Goal: Task Accomplishment & Management: Manage account settings

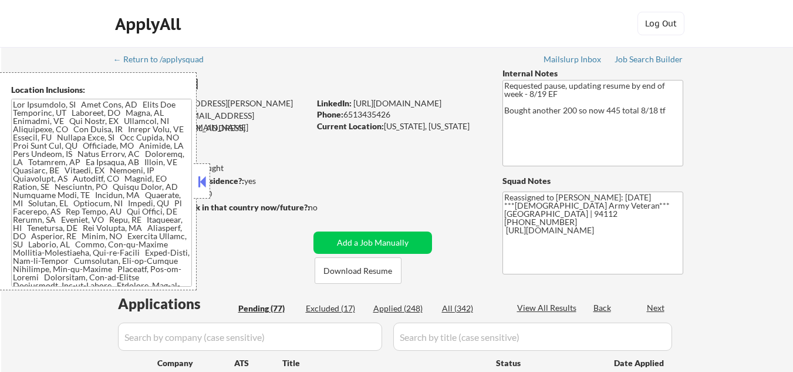
select select ""pending""
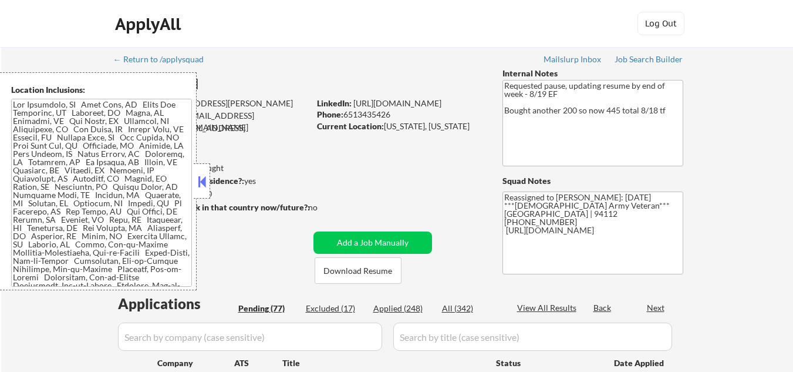
select select ""pending""
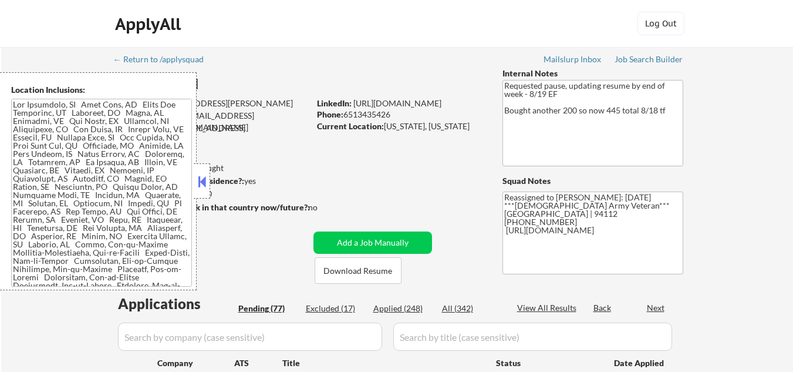
select select ""pending""
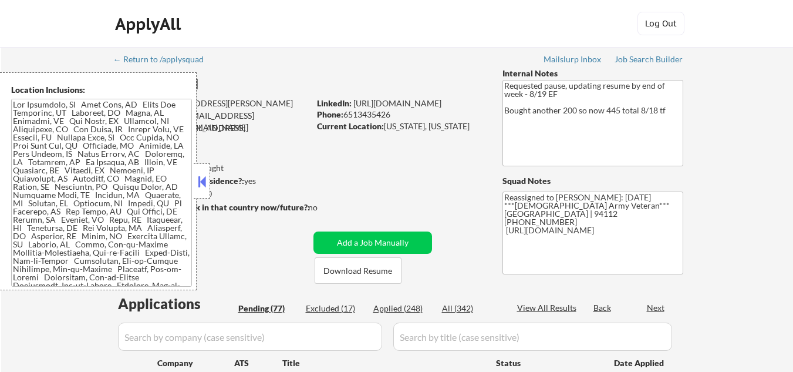
select select ""pending""
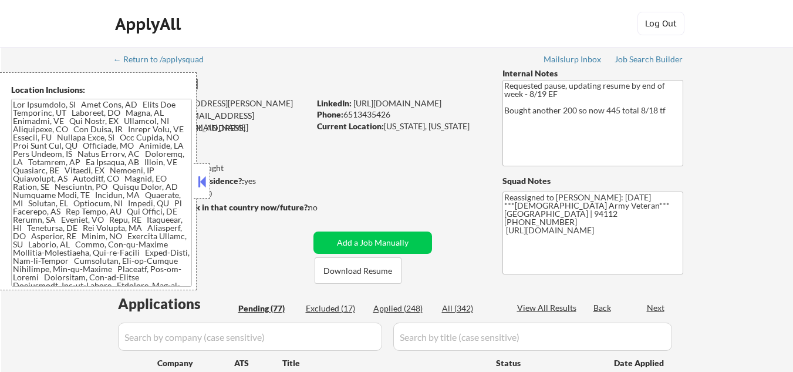
select select ""pending""
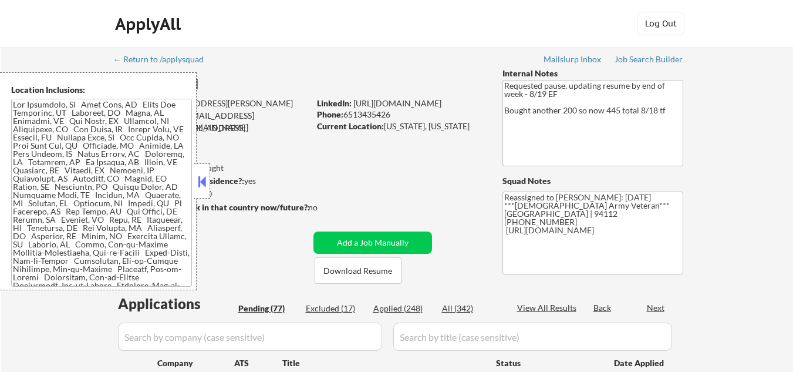
select select ""pending""
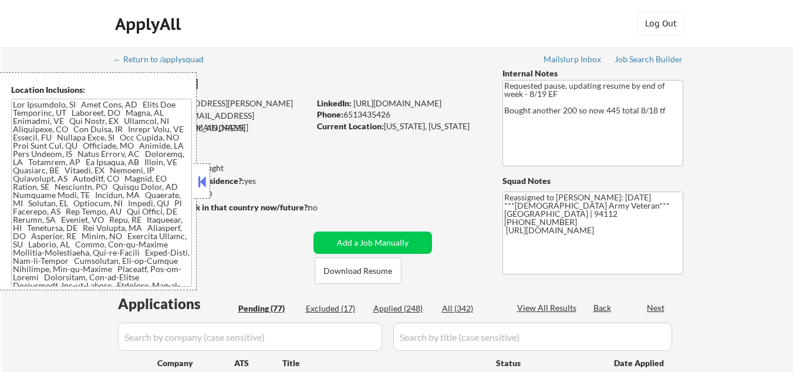
select select ""pending""
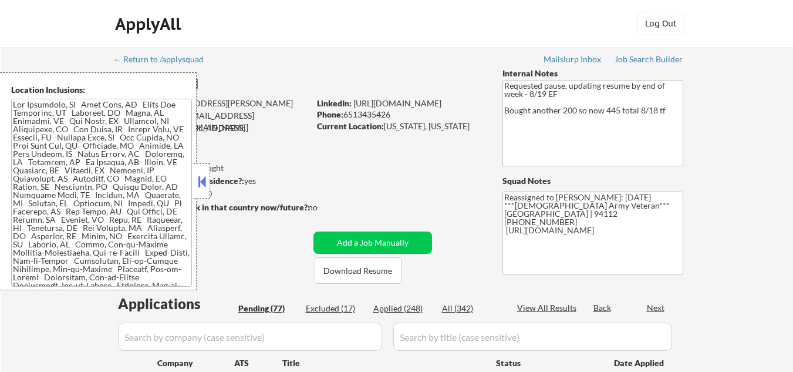
select select ""pending""
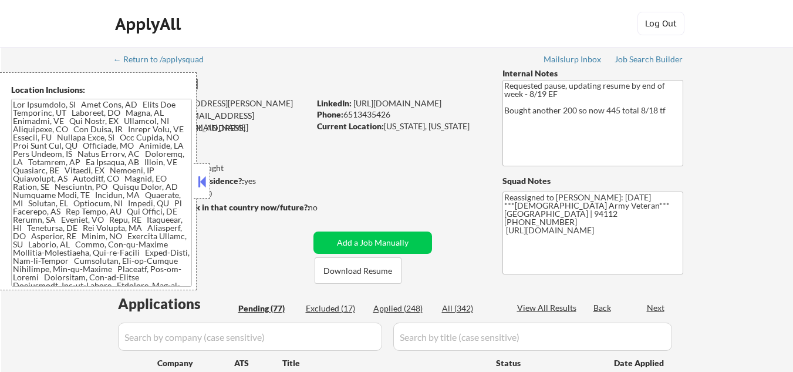
select select ""pending""
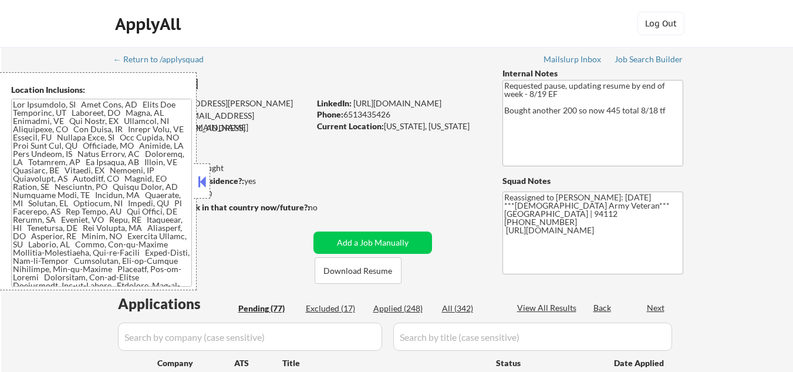
select select ""pending""
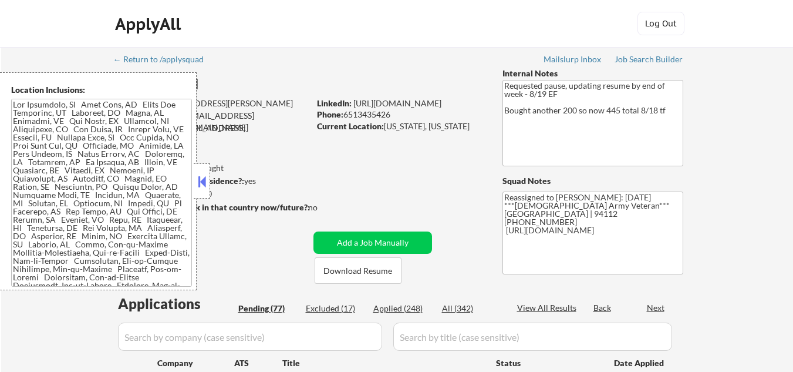
select select ""pending""
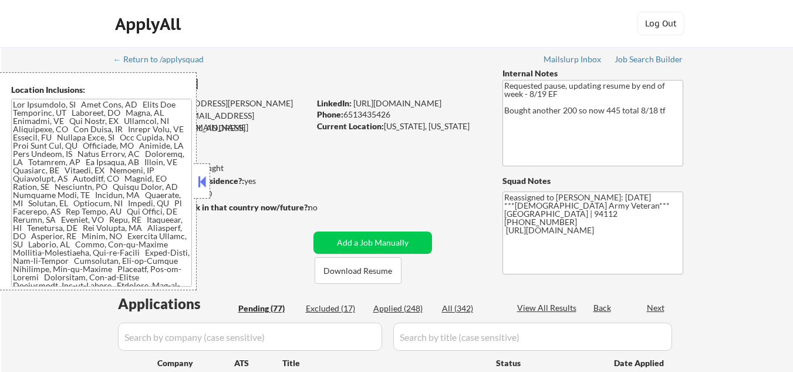
select select ""pending""
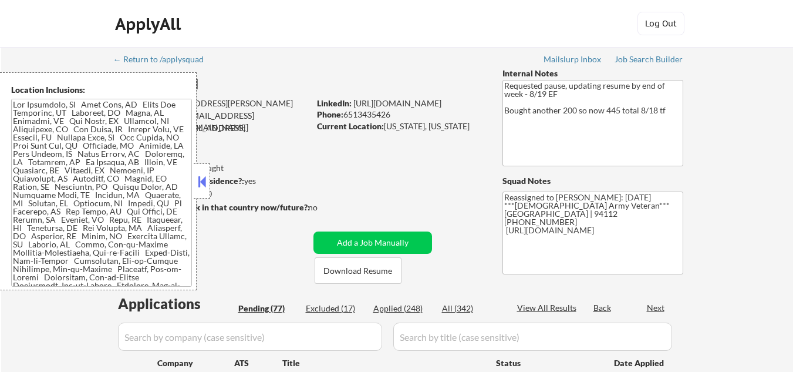
select select ""pending""
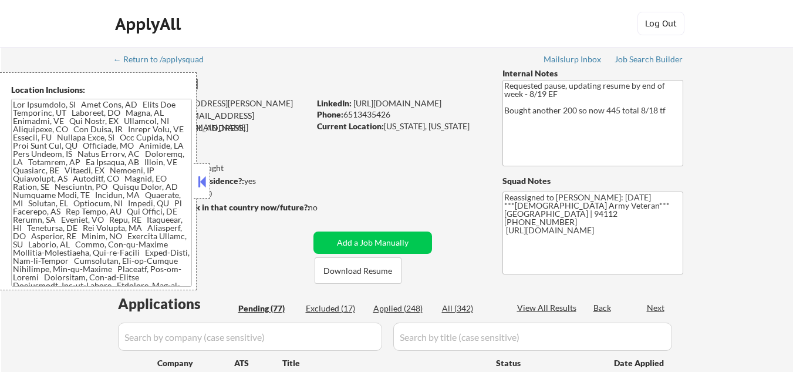
select select ""pending""
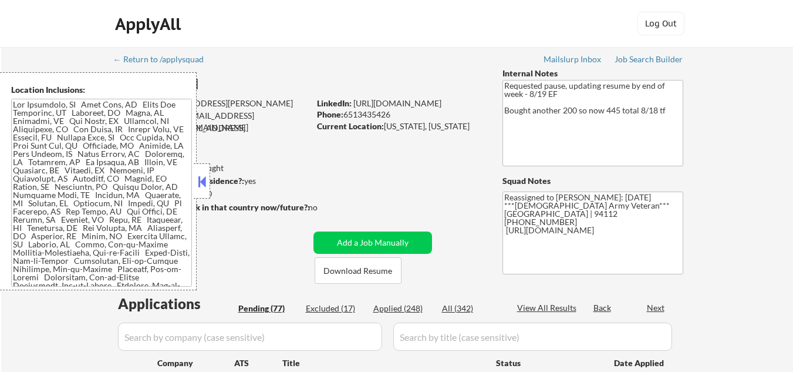
select select ""pending""
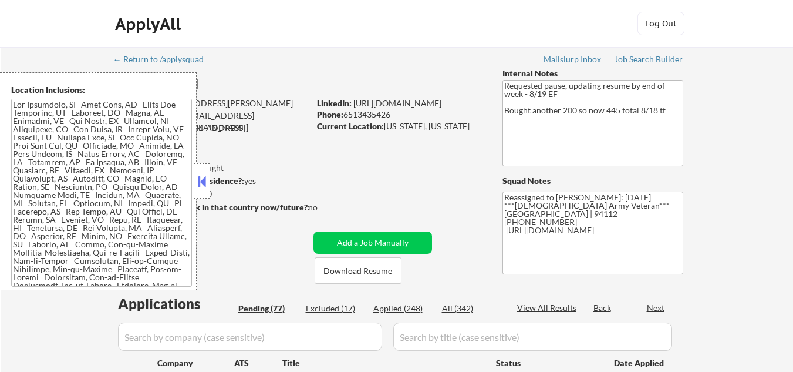
select select ""pending""
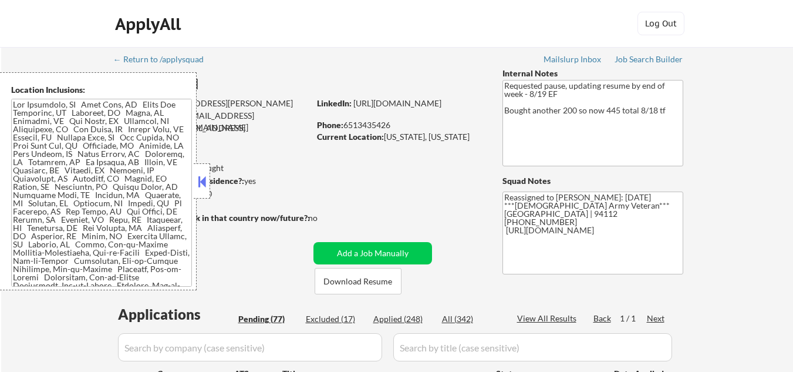
click at [205, 183] on button at bounding box center [202, 182] width 13 height 18
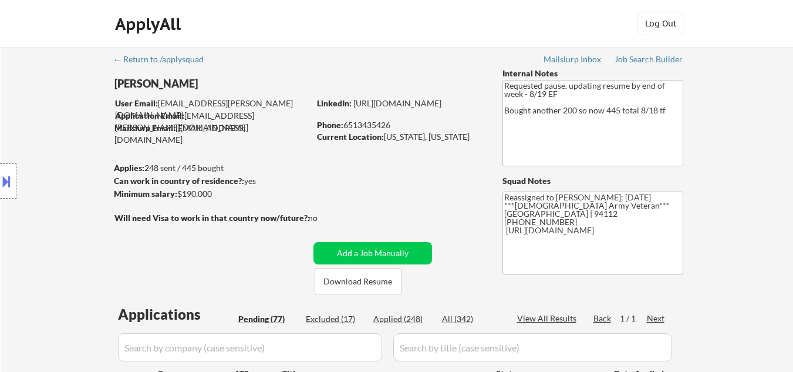
select select ""pending""
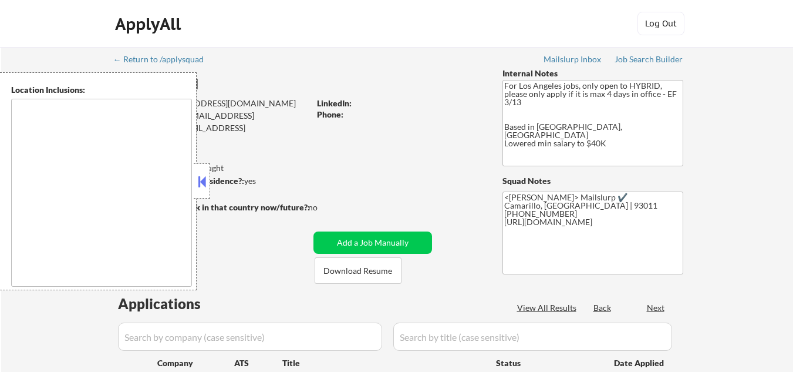
select select ""pending""
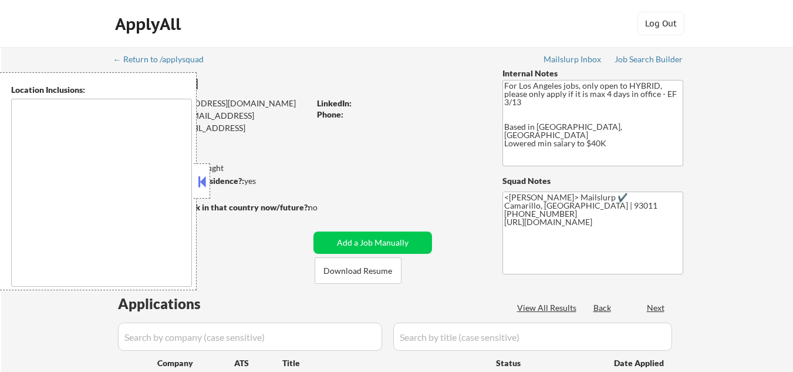
select select ""pending""
type textarea "[GEOGRAPHIC_DATA], [GEOGRAPHIC_DATA] [GEOGRAPHIC_DATA], [GEOGRAPHIC_DATA] [GEOG…"
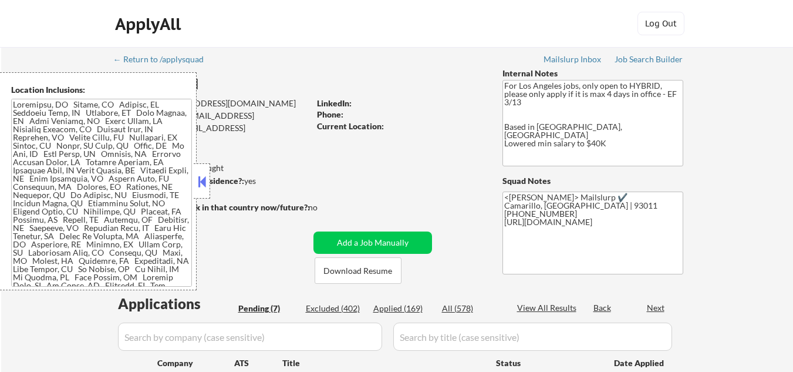
scroll to position [117, 0]
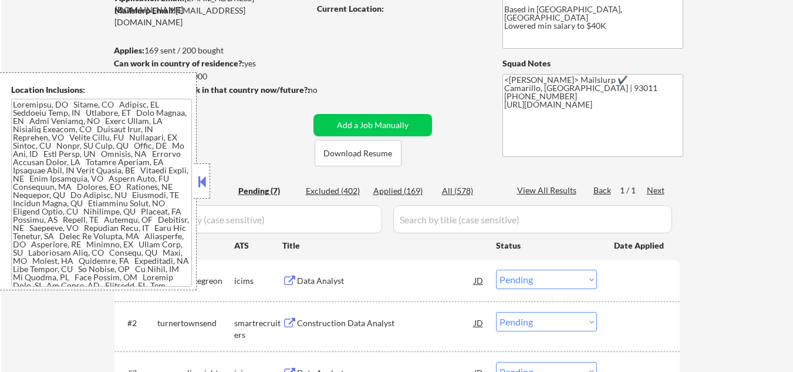
click at [206, 177] on button at bounding box center [202, 182] width 13 height 18
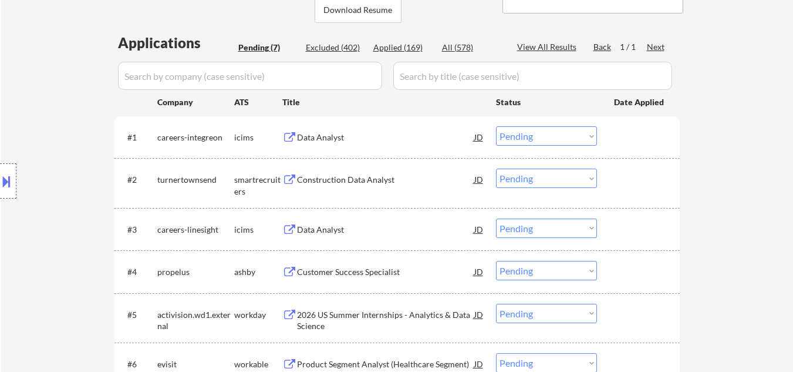
scroll to position [294, 0]
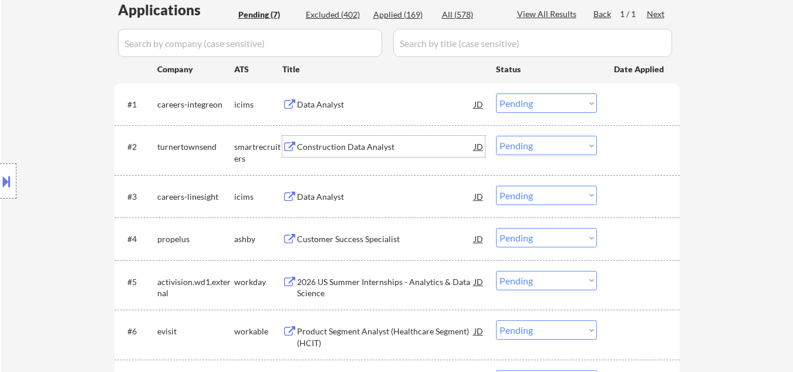
click at [372, 150] on div "Construction Data Analyst" at bounding box center [385, 147] width 177 height 12
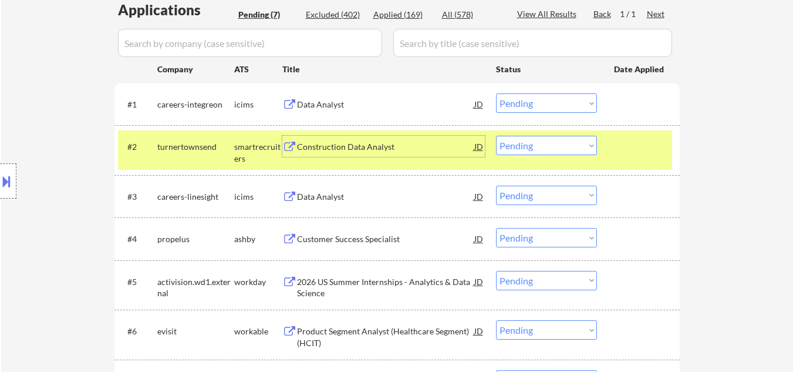
drag, startPoint x: 565, startPoint y: 147, endPoint x: 568, endPoint y: 153, distance: 6.3
click at [567, 147] on select "Choose an option... Pending Applied Excluded (Questions) Excluded (Expired) Exc…" at bounding box center [546, 145] width 101 height 19
click at [496, 136] on select "Choose an option... Pending Applied Excluded (Questions) Excluded (Expired) Exc…" at bounding box center [546, 145] width 101 height 19
click at [625, 156] on div at bounding box center [640, 146] width 52 height 21
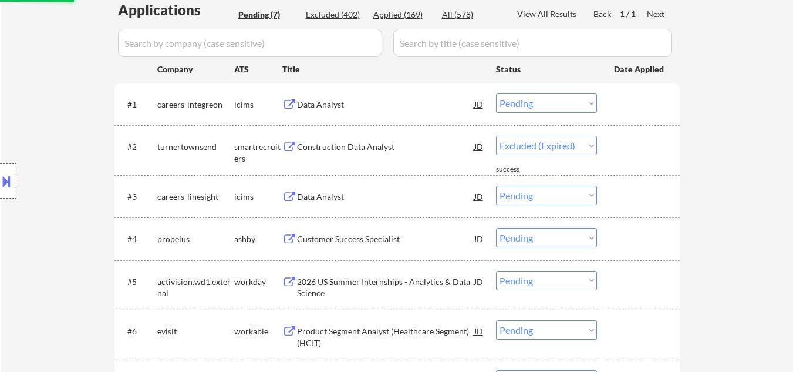
select select ""pending""
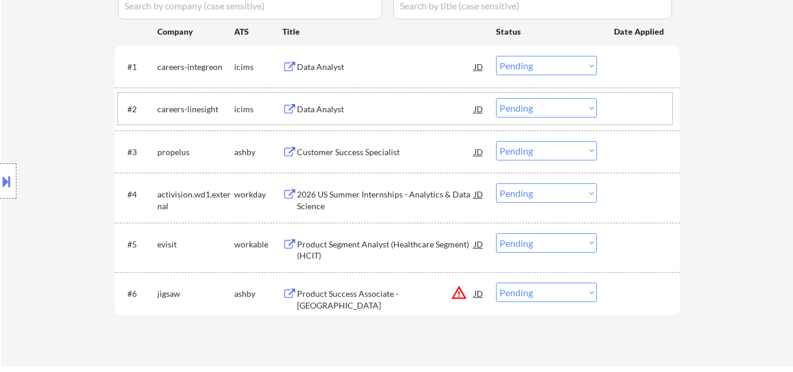
scroll to position [352, 0]
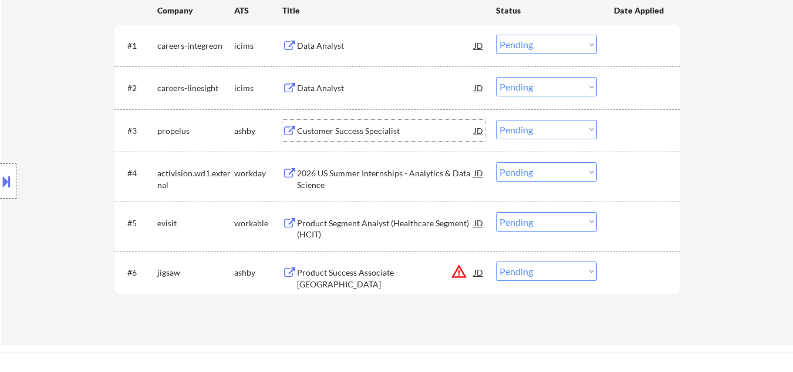
click at [375, 137] on div "Customer Success Specialist" at bounding box center [385, 130] width 177 height 21
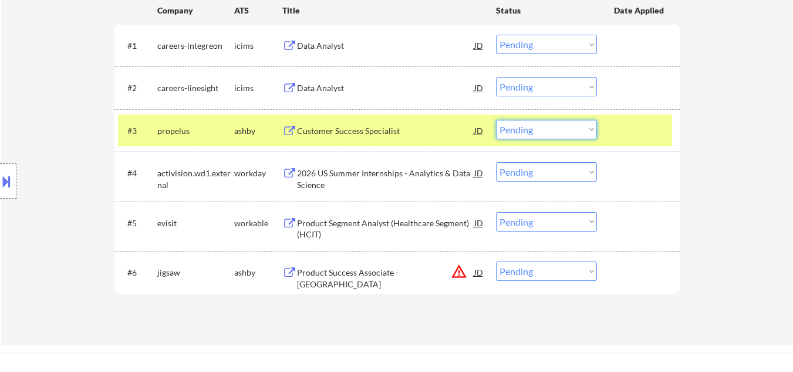
click at [569, 132] on select "Choose an option... Pending Applied Excluded (Questions) Excluded (Expired) Exc…" at bounding box center [546, 129] width 101 height 19
click at [496, 120] on select "Choose an option... Pending Applied Excluded (Questions) Excluded (Expired) Exc…" at bounding box center [546, 129] width 101 height 19
drag, startPoint x: 629, startPoint y: 126, endPoint x: 338, endPoint y: 2, distance: 317.0
click at [627, 125] on div at bounding box center [640, 130] width 52 height 21
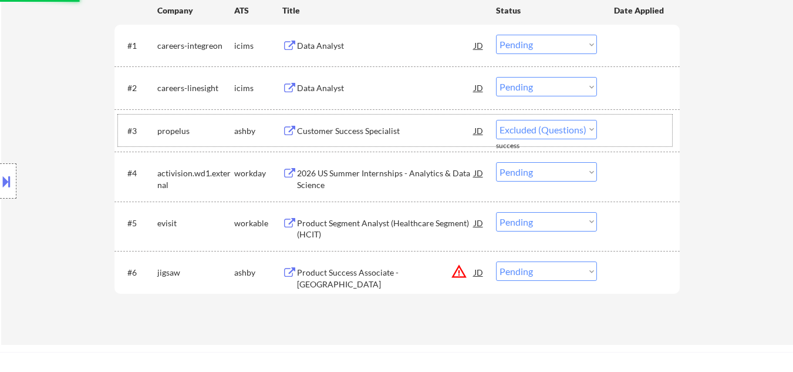
select select ""pending""
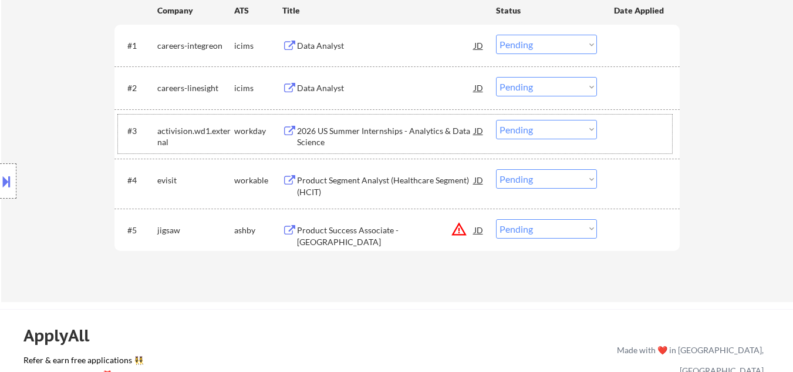
click at [395, 180] on div "Product Segment Analyst (Healthcare Segment)(HCIT)" at bounding box center [385, 185] width 177 height 23
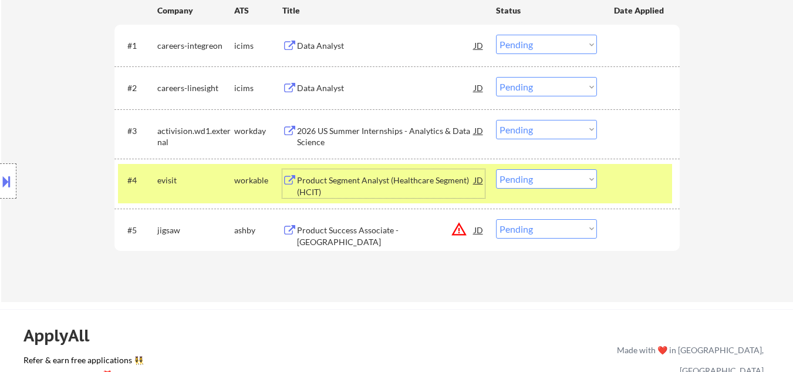
click at [326, 189] on div "Product Segment Analyst (Healthcare Segment)(HCIT)" at bounding box center [385, 185] width 177 height 23
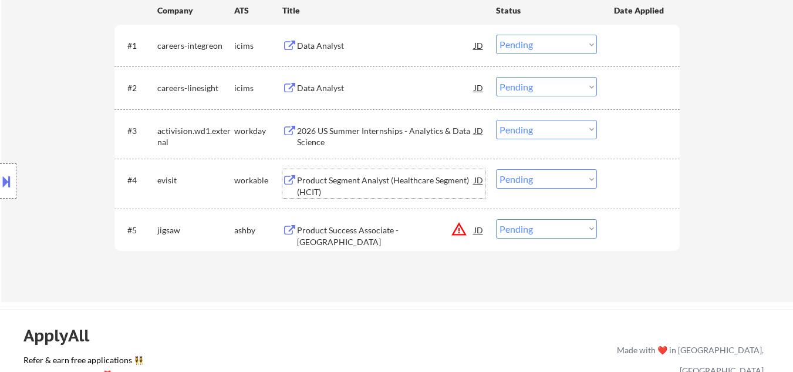
click at [530, 178] on select "Choose an option... Pending Applied Excluded (Questions) Excluded (Expired) Exc…" at bounding box center [546, 178] width 101 height 19
click at [496, 169] on select "Choose an option... Pending Applied Excluded (Questions) Excluded (Expired) Exc…" at bounding box center [546, 178] width 101 height 19
click at [463, 228] on button "warning_amber" at bounding box center [459, 229] width 16 height 16
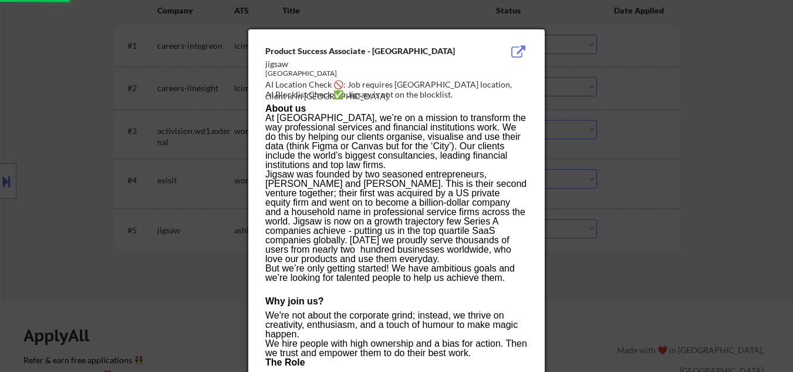
click at [58, 193] on div at bounding box center [396, 186] width 793 height 372
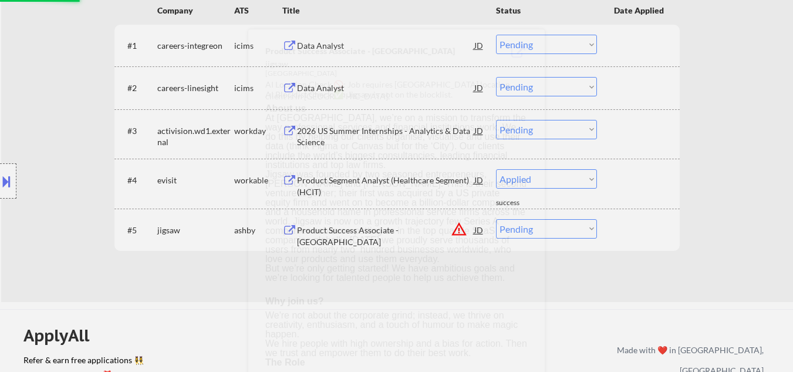
click at [3, 186] on button at bounding box center [6, 180] width 13 height 19
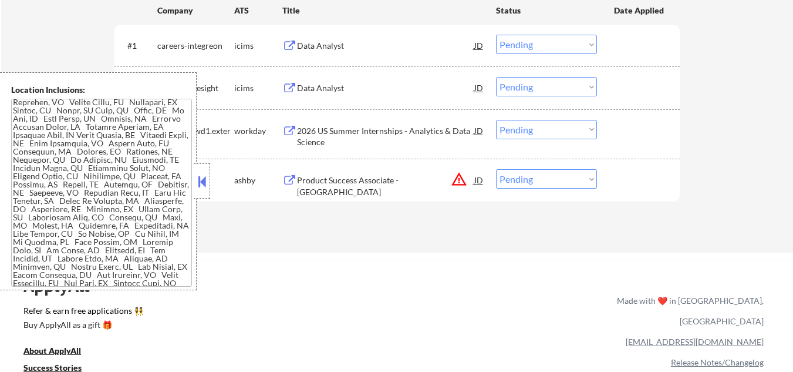
scroll to position [70, 0]
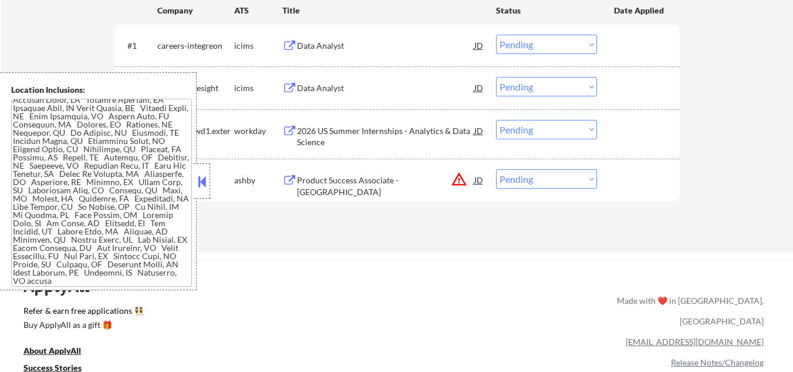
click at [204, 184] on button at bounding box center [202, 182] width 13 height 18
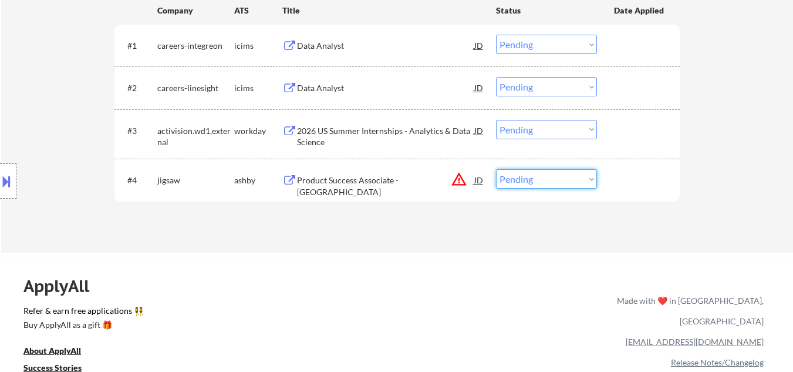
click at [585, 177] on select "Choose an option... Pending Applied Excluded (Questions) Excluded (Expired) Exc…" at bounding box center [546, 178] width 101 height 19
select select ""excluded__location_""
click at [496, 169] on select "Choose an option... Pending Applied Excluded (Questions) Excluded (Expired) Exc…" at bounding box center [546, 178] width 101 height 19
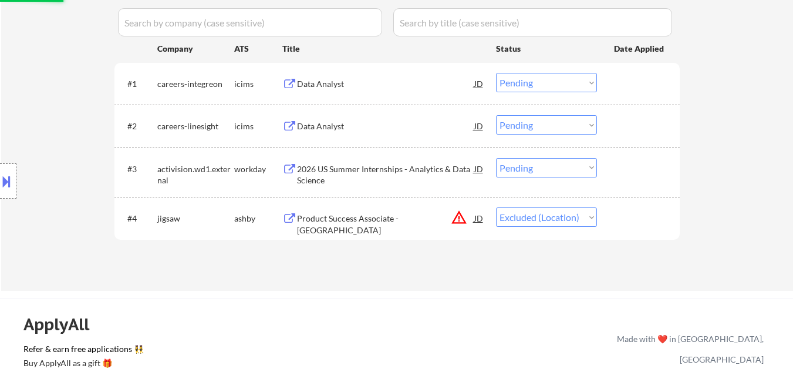
scroll to position [294, 0]
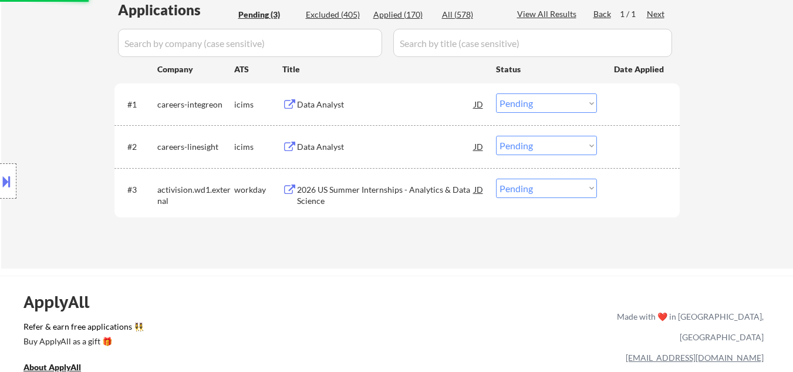
click at [574, 183] on select "Choose an option... Pending Applied Excluded (Questions) Excluded (Expired) Exc…" at bounding box center [546, 187] width 101 height 19
select select ""excluded__bad_match_""
click at [496, 178] on select "Choose an option... Pending Applied Excluded (Questions) Excluded (Expired) Exc…" at bounding box center [546, 187] width 101 height 19
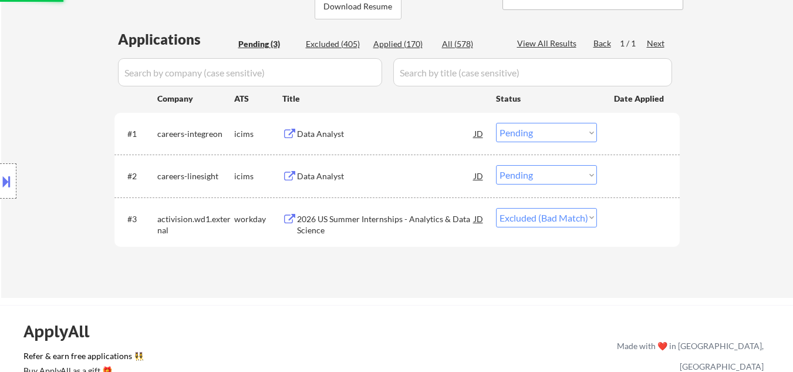
scroll to position [235, 0]
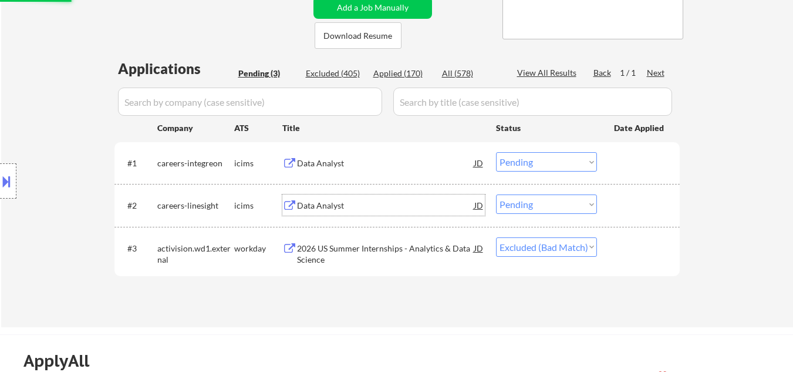
click at [348, 206] on div "Data Analyst" at bounding box center [385, 206] width 177 height 12
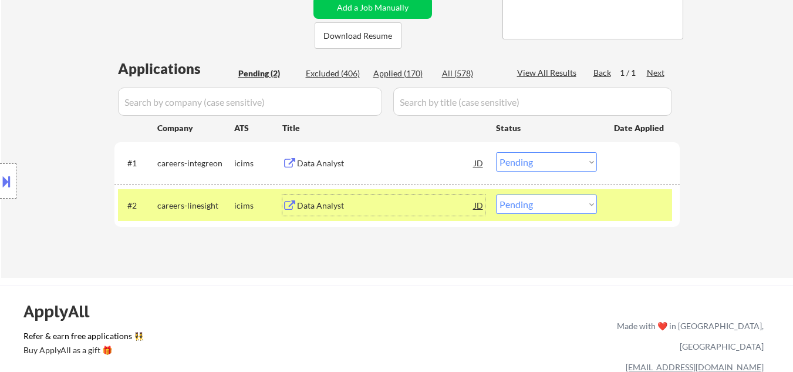
drag, startPoint x: 570, startPoint y: 201, endPoint x: 575, endPoint y: 213, distance: 13.1
click at [571, 203] on select "Choose an option... Pending Applied Excluded (Questions) Excluded (Expired) Exc…" at bounding box center [546, 203] width 101 height 19
select select ""excluded__location_""
click at [496, 194] on select "Choose an option... Pending Applied Excluded (Questions) Excluded (Expired) Exc…" at bounding box center [546, 203] width 101 height 19
click at [644, 212] on div at bounding box center [640, 204] width 52 height 21
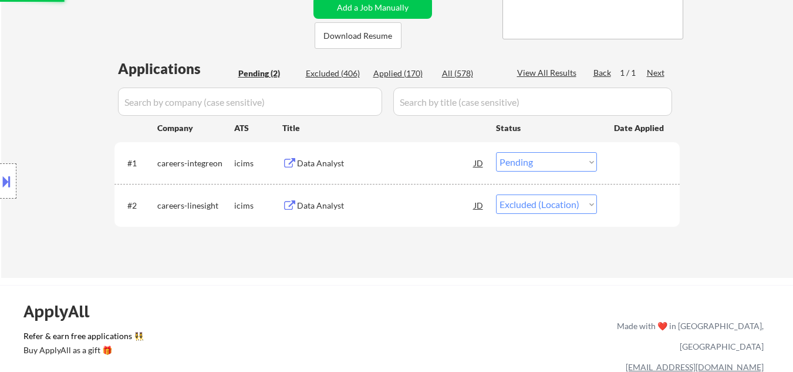
click at [345, 169] on div "Data Analyst" at bounding box center [385, 163] width 177 height 12
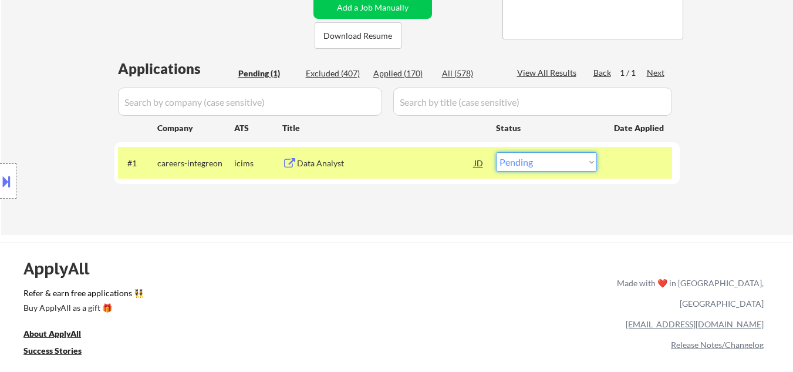
click at [581, 167] on select "Choose an option... Pending Applied Excluded (Questions) Excluded (Expired) Exc…" at bounding box center [546, 161] width 101 height 19
select select ""excluded__bad_match_""
click at [496, 152] on select "Choose an option... Pending Applied Excluded (Questions) Excluded (Expired) Exc…" at bounding box center [546, 161] width 101 height 19
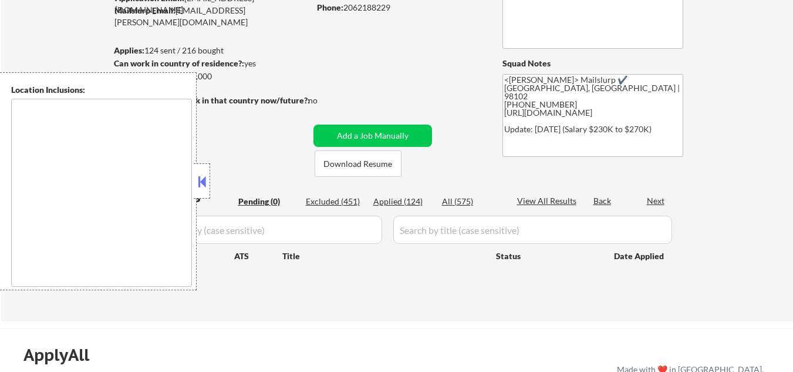
scroll to position [117, 0]
click at [203, 182] on button at bounding box center [202, 182] width 13 height 18
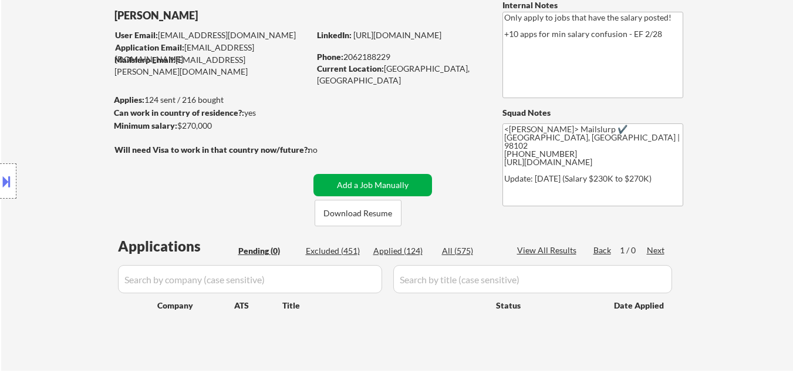
scroll to position [0, 0]
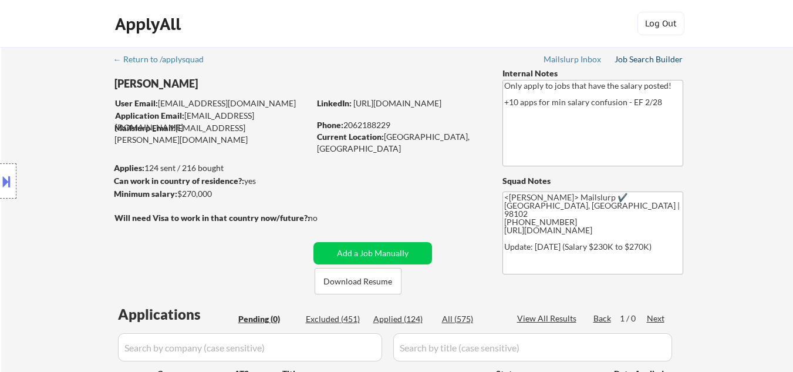
click at [638, 62] on div "Job Search Builder" at bounding box center [649, 59] width 69 height 8
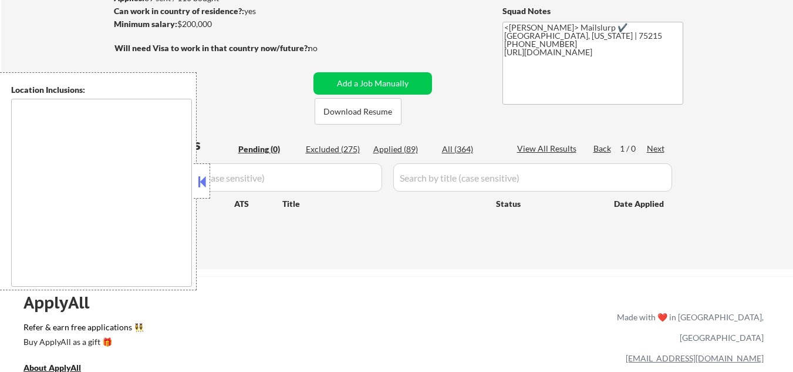
scroll to position [176, 0]
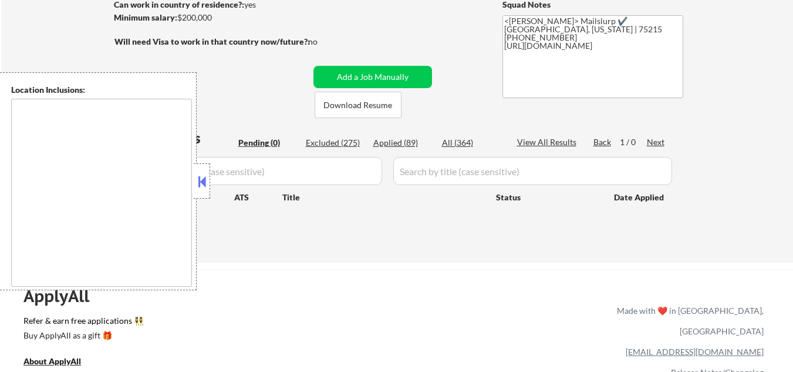
click at [203, 188] on button at bounding box center [202, 182] width 13 height 18
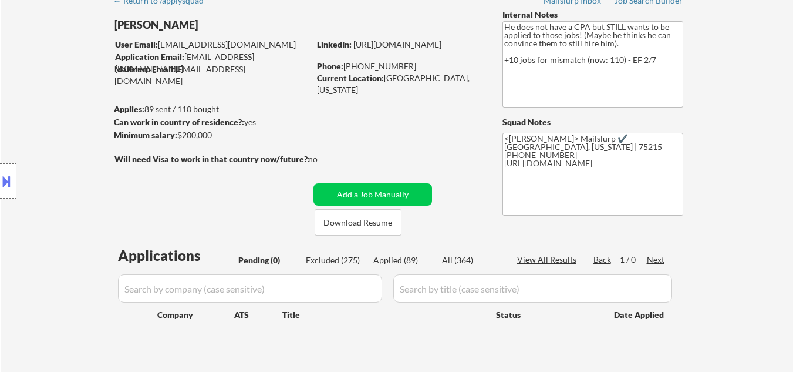
scroll to position [0, 0]
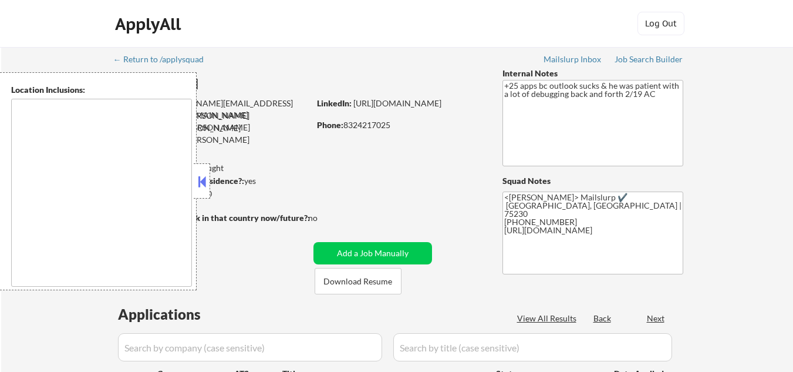
select select ""pending""
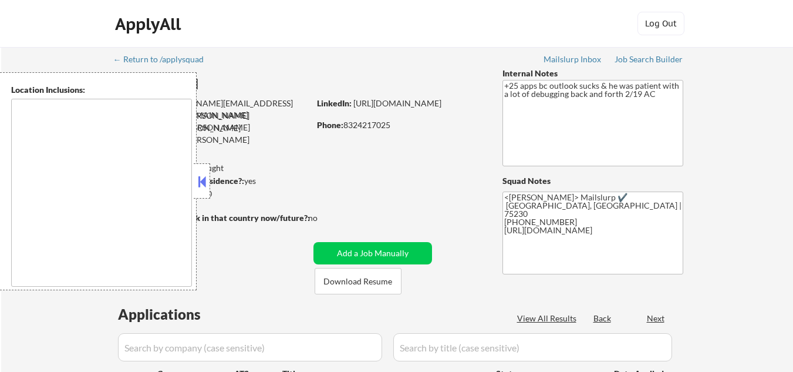
select select ""pending""
type textarea "Dallas, TX University Park, TX Highland Park, TX Irving, TX Mesquite, TX Garlan…"
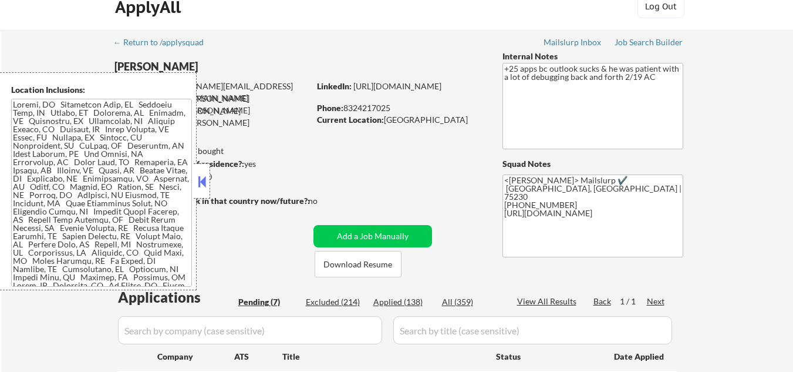
scroll to position [176, 0]
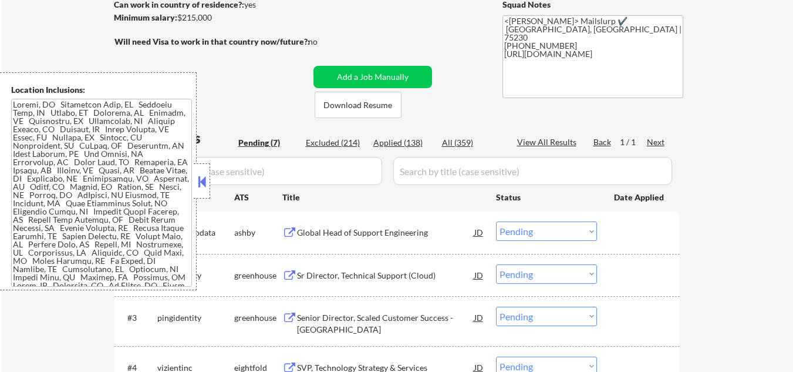
click at [199, 186] on button at bounding box center [202, 182] width 13 height 18
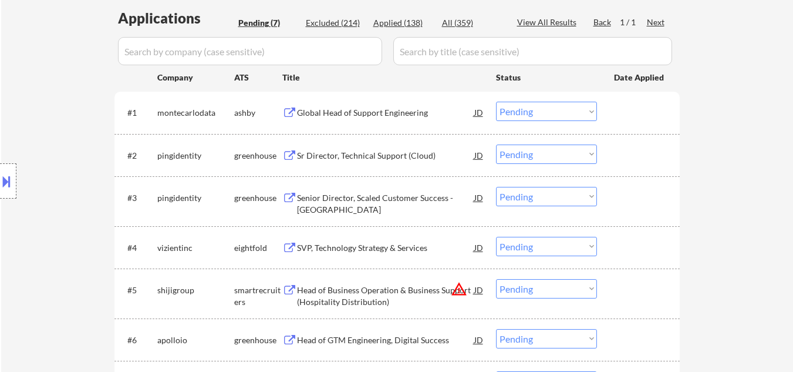
scroll to position [352, 0]
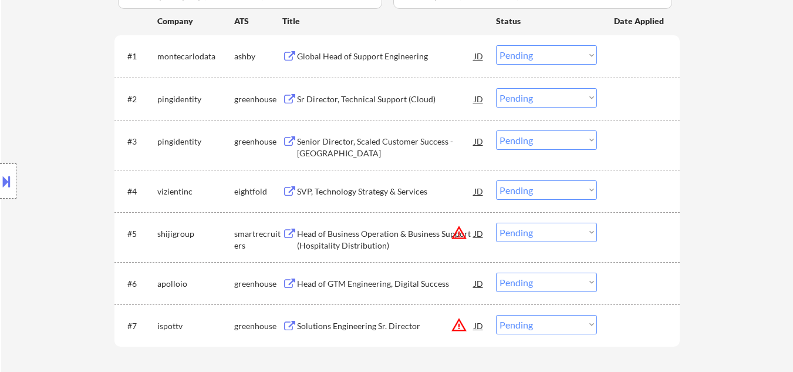
click at [380, 59] on div "Global Head of Support Engineering" at bounding box center [385, 56] width 177 height 12
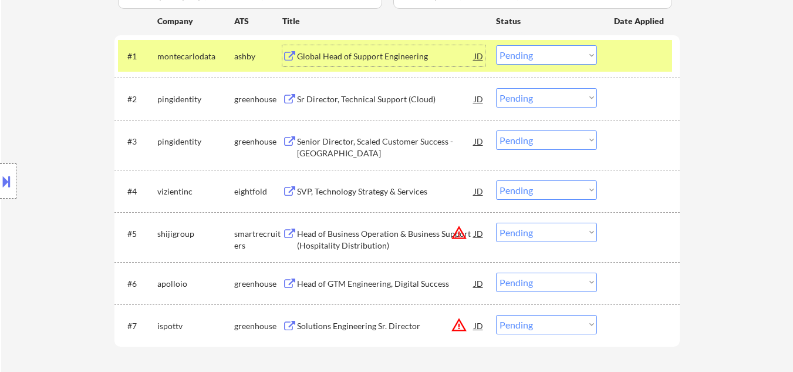
click at [405, 54] on div "Global Head of Support Engineering" at bounding box center [385, 56] width 177 height 12
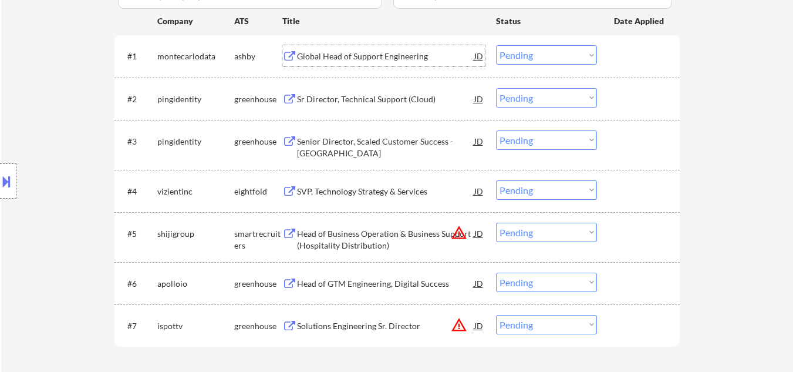
drag, startPoint x: 553, startPoint y: 57, endPoint x: 556, endPoint y: 63, distance: 7.1
click at [554, 58] on select "Choose an option... Pending Applied Excluded (Questions) Excluded (Expired) Exc…" at bounding box center [546, 54] width 101 height 19
click at [496, 45] on select "Choose an option... Pending Applied Excluded (Questions) Excluded (Expired) Exc…" at bounding box center [546, 54] width 101 height 19
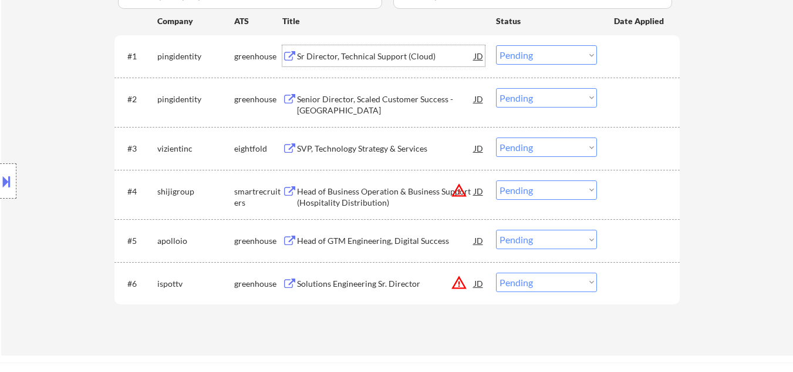
click at [389, 57] on div "Sr Director, Technical Support (Cloud)" at bounding box center [385, 56] width 177 height 12
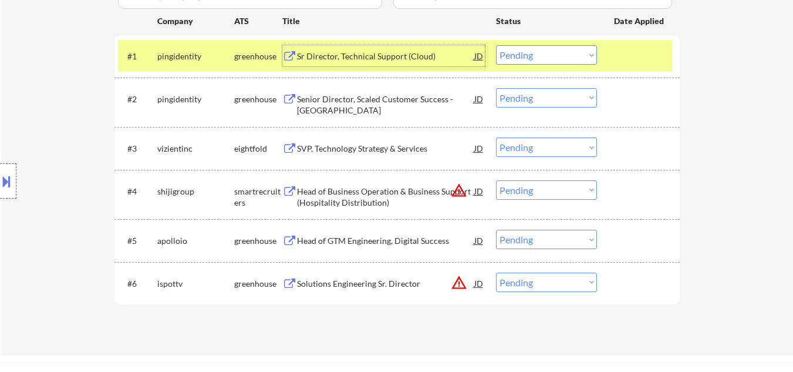
click at [549, 60] on select "Choose an option... Pending Applied Excluded (Questions) Excluded (Expired) Exc…" at bounding box center [546, 54] width 101 height 19
click at [496, 45] on select "Choose an option... Pending Applied Excluded (Questions) Excluded (Expired) Exc…" at bounding box center [546, 54] width 101 height 19
click at [641, 49] on div at bounding box center [640, 55] width 52 height 21
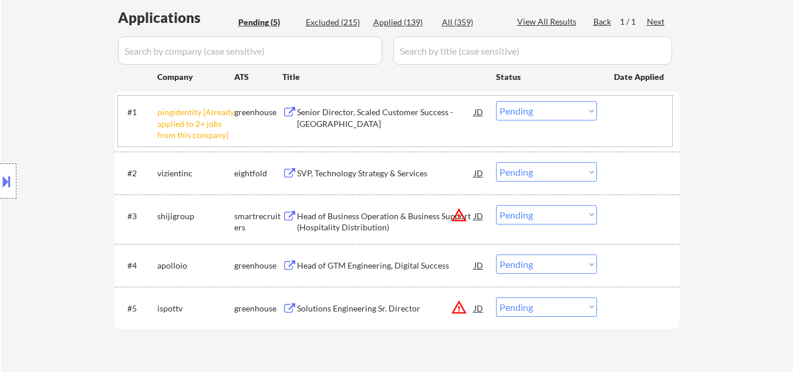
scroll to position [294, 0]
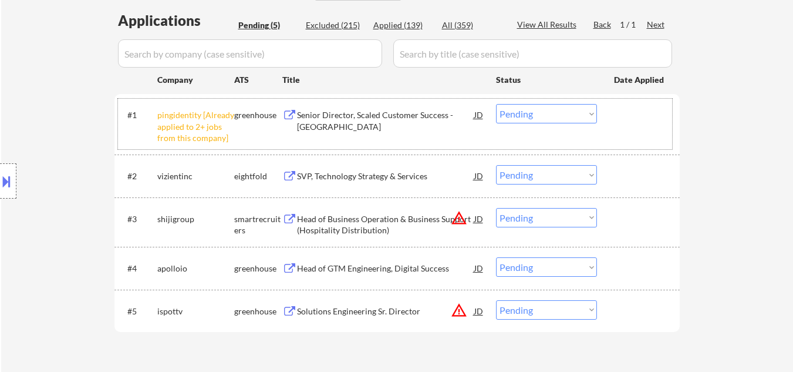
click at [560, 119] on select "Choose an option... Pending Applied Excluded (Questions) Excluded (Expired) Exc…" at bounding box center [546, 113] width 101 height 19
click at [496, 104] on select "Choose an option... Pending Applied Excluded (Questions) Excluded (Expired) Exc…" at bounding box center [546, 113] width 101 height 19
select select ""pending""
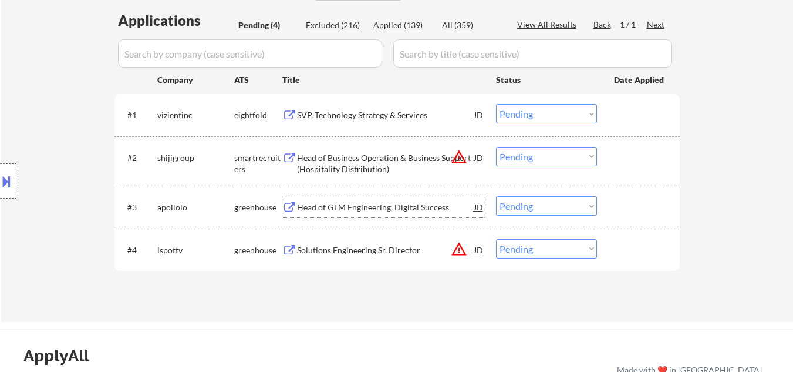
click at [352, 213] on div "Head of GTM Engineering, Digital Success" at bounding box center [385, 207] width 177 height 12
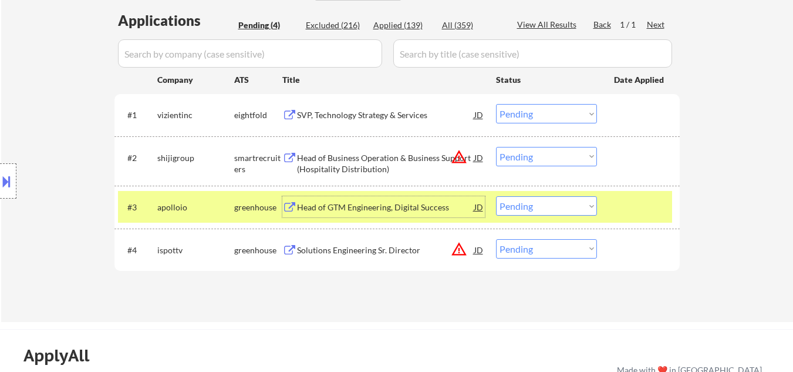
click at [563, 208] on select "Choose an option... Pending Applied Excluded (Questions) Excluded (Expired) Exc…" at bounding box center [546, 205] width 101 height 19
click at [496, 196] on select "Choose an option... Pending Applied Excluded (Questions) Excluded (Expired) Exc…" at bounding box center [546, 205] width 101 height 19
click at [650, 214] on div at bounding box center [640, 206] width 52 height 21
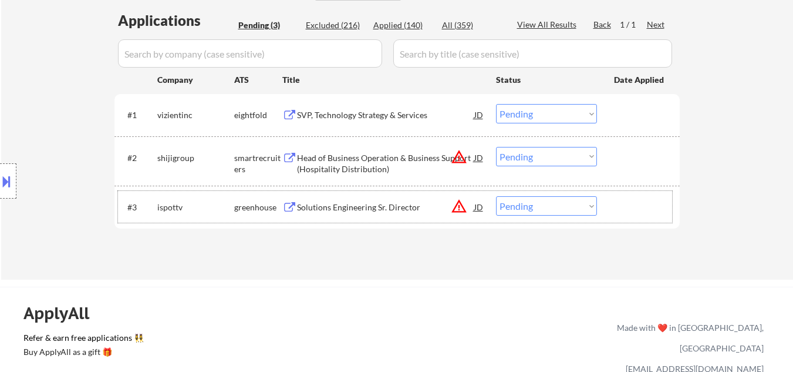
click at [457, 208] on button "warning_amber" at bounding box center [459, 206] width 16 height 16
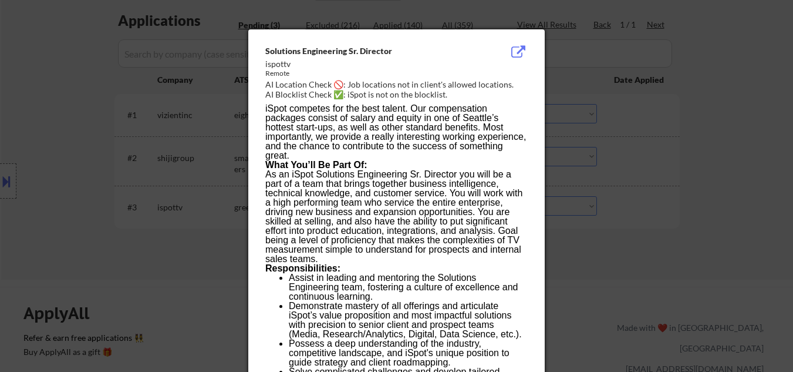
drag, startPoint x: 96, startPoint y: 225, endPoint x: 55, endPoint y: 221, distance: 40.7
click at [89, 226] on div at bounding box center [396, 186] width 793 height 372
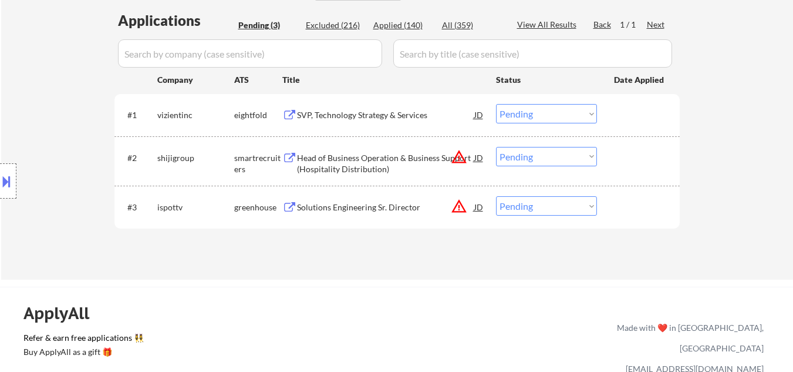
click at [0, 197] on div at bounding box center [8, 180] width 16 height 35
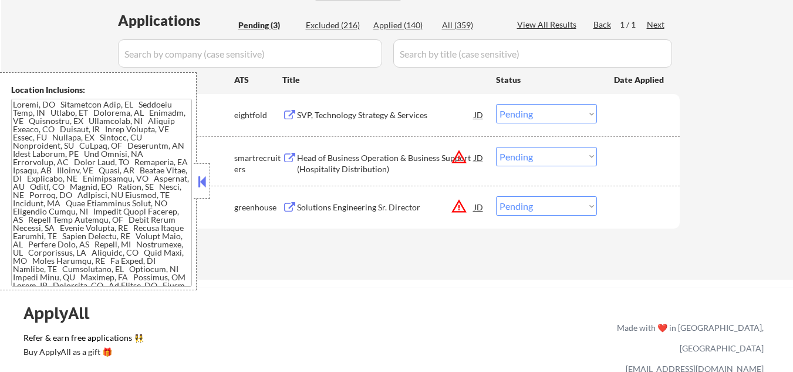
drag, startPoint x: 197, startPoint y: 189, endPoint x: 362, endPoint y: 216, distance: 167.8
click at [198, 188] on button at bounding box center [202, 182] width 13 height 18
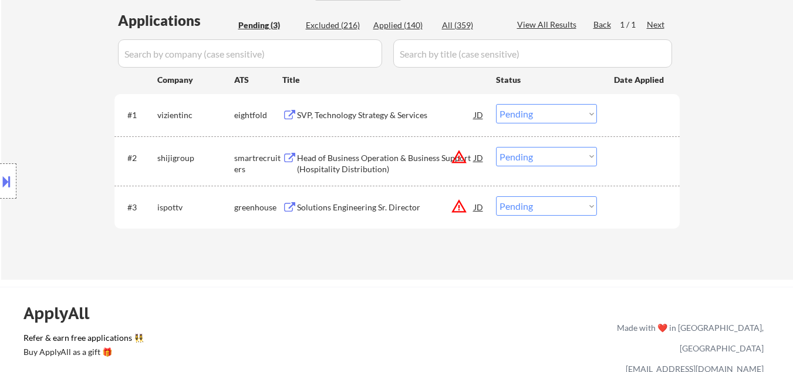
click at [460, 204] on button "warning_amber" at bounding box center [459, 206] width 16 height 16
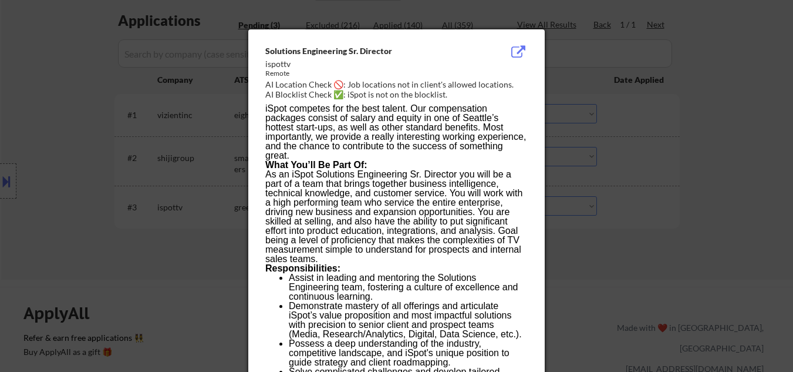
click at [715, 234] on div at bounding box center [396, 186] width 793 height 372
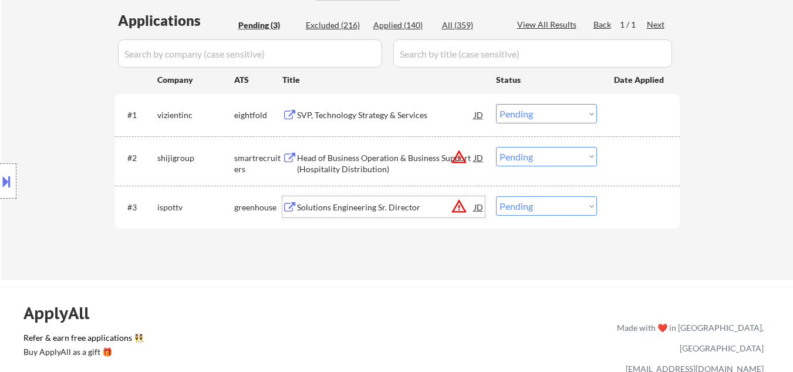
click at [374, 211] on div "Solutions Engineering Sr. Director" at bounding box center [385, 207] width 177 height 12
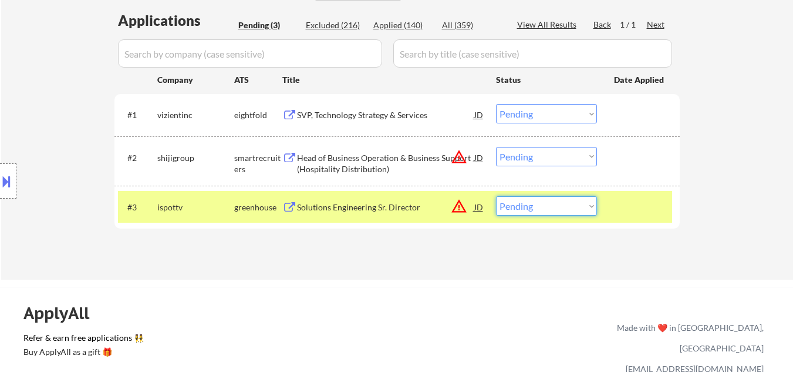
click at [569, 206] on select "Choose an option... Pending Applied Excluded (Questions) Excluded (Expired) Exc…" at bounding box center [546, 205] width 101 height 19
select select ""excluded__salary_""
click at [496, 196] on select "Choose an option... Pending Applied Excluded (Questions) Excluded (Expired) Exc…" at bounding box center [546, 205] width 101 height 19
click at [636, 202] on div at bounding box center [640, 206] width 52 height 21
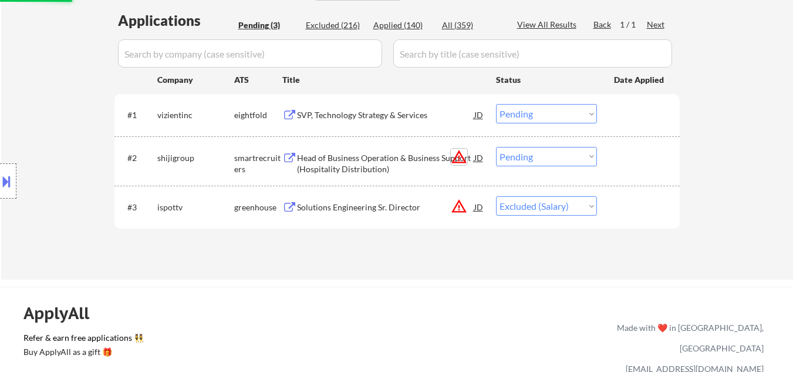
click at [457, 153] on button "warning_amber" at bounding box center [459, 157] width 16 height 16
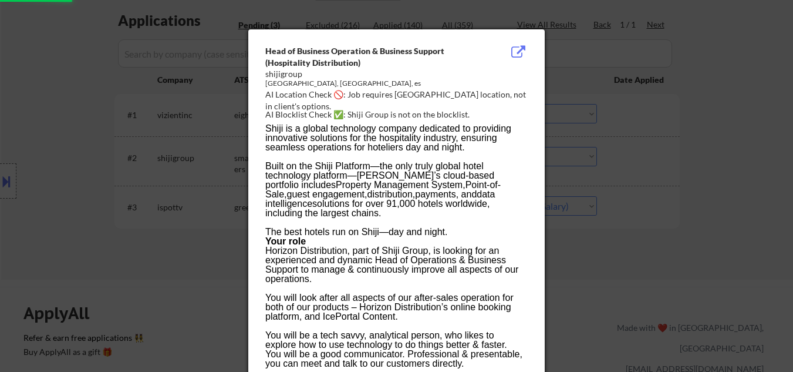
click at [643, 197] on div at bounding box center [396, 186] width 793 height 372
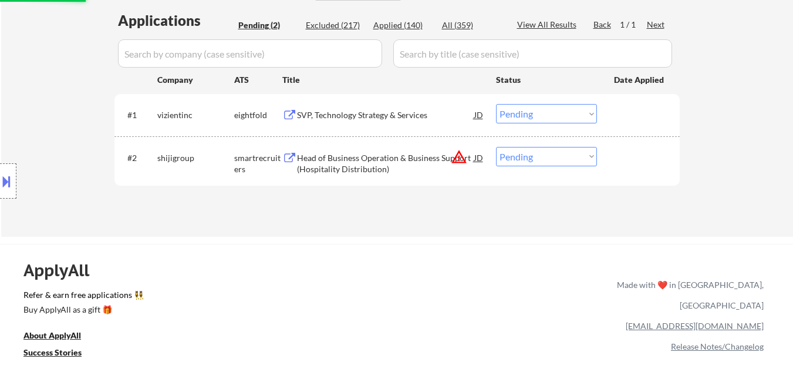
drag, startPoint x: 575, startPoint y: 159, endPoint x: 577, endPoint y: 165, distance: 6.0
click at [576, 161] on select "Choose an option... Pending Applied Excluded (Questions) Excluded (Expired) Exc…" at bounding box center [546, 156] width 101 height 19
select select ""excluded__location_""
click at [496, 147] on select "Choose an option... Pending Applied Excluded (Questions) Excluded (Expired) Exc…" at bounding box center [546, 156] width 101 height 19
click at [418, 117] on div "SVP, Technology Strategy & Services" at bounding box center [385, 115] width 177 height 12
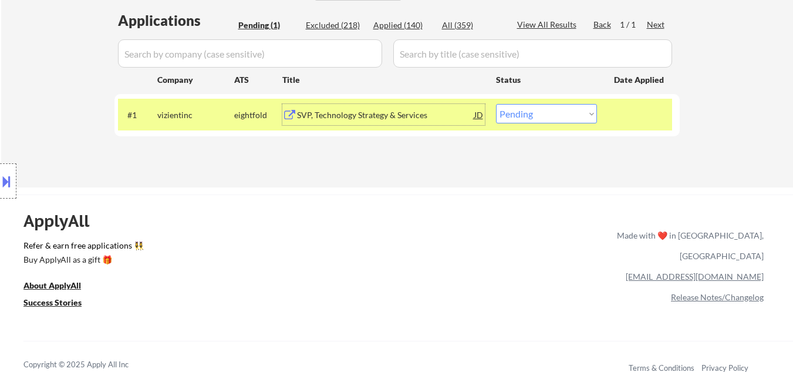
click at [1, 190] on button at bounding box center [6, 180] width 13 height 19
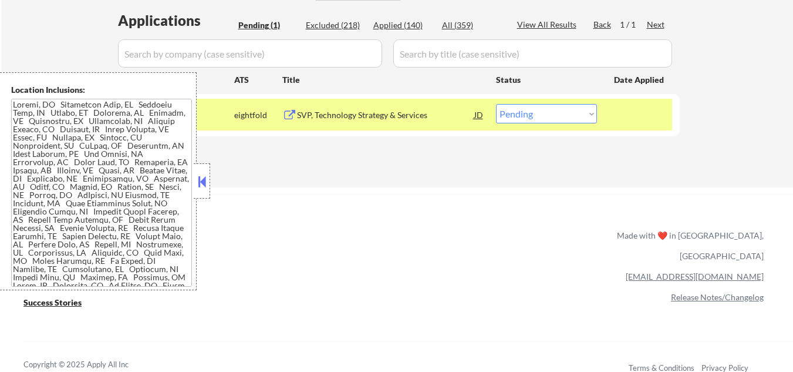
click at [203, 184] on button at bounding box center [202, 182] width 13 height 18
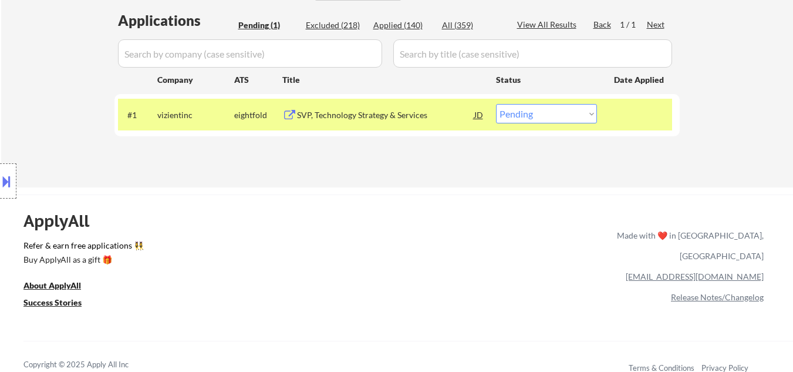
click at [581, 120] on select "Choose an option... Pending Applied Excluded (Questions) Excluded (Expired) Exc…" at bounding box center [546, 113] width 101 height 19
select select ""excluded__bad_match_""
click at [496, 104] on select "Choose an option... Pending Applied Excluded (Questions) Excluded (Expired) Exc…" at bounding box center [546, 113] width 101 height 19
click at [652, 114] on div at bounding box center [640, 114] width 52 height 21
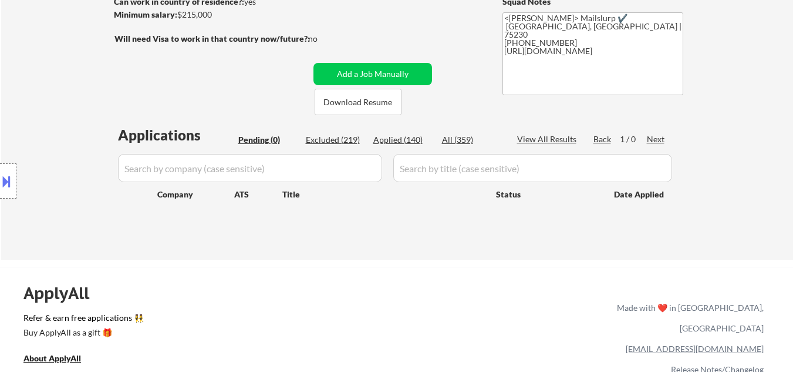
scroll to position [176, 0]
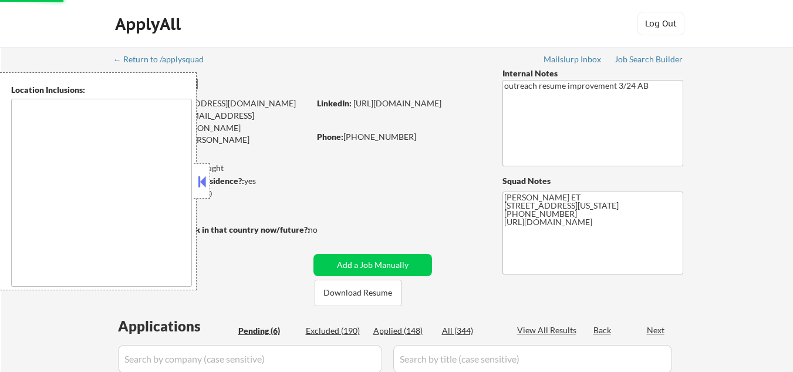
select select ""pending""
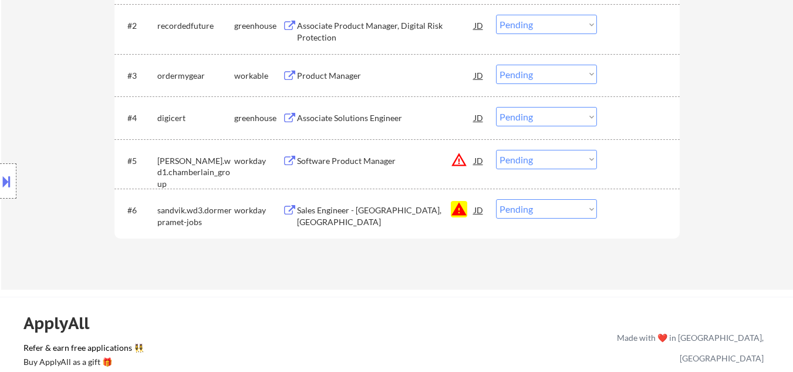
scroll to position [470, 0]
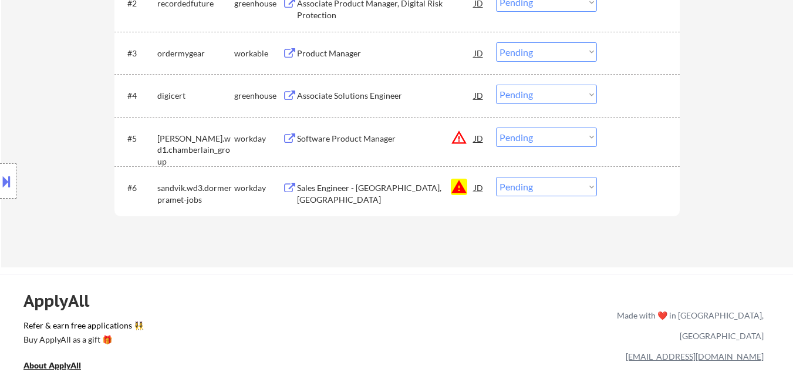
click at [561, 186] on select "Choose an option... Pending Applied Excluded (Questions) Excluded (Expired) Exc…" at bounding box center [546, 186] width 101 height 19
select select ""excluded__blocklist_""
click at [496, 177] on select "Choose an option... Pending Applied Excluded (Questions) Excluded (Expired) Exc…" at bounding box center [546, 186] width 101 height 19
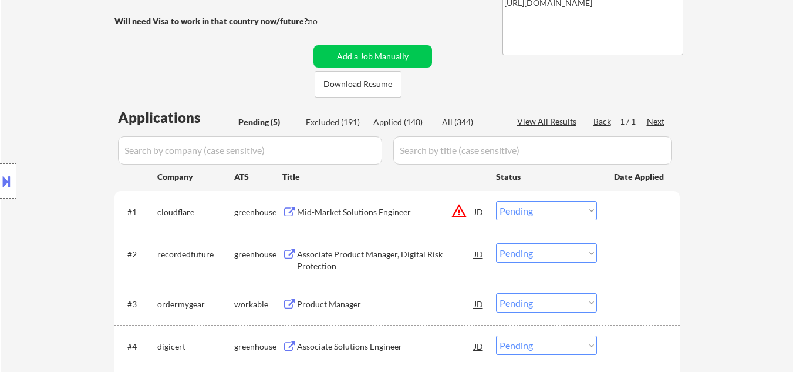
scroll to position [294, 0]
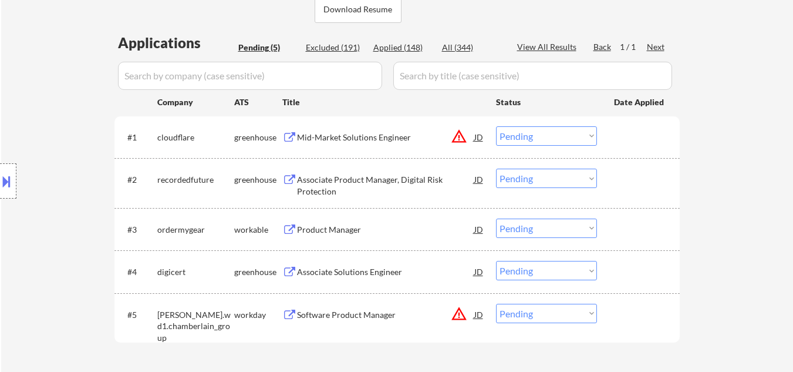
click at [460, 136] on button "warning_amber" at bounding box center [459, 136] width 16 height 16
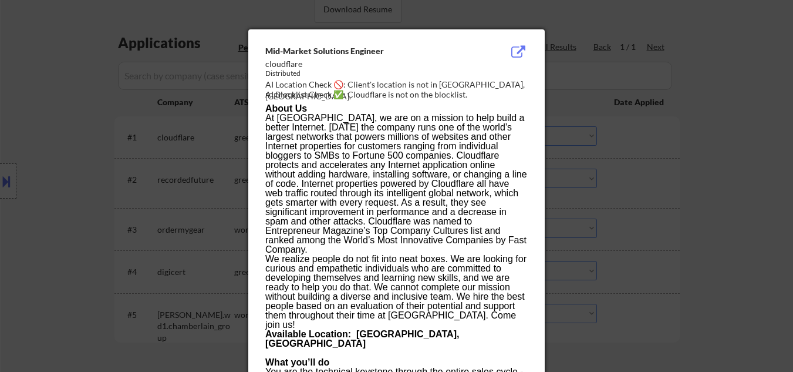
drag, startPoint x: 58, startPoint y: 131, endPoint x: 130, endPoint y: 39, distance: 116.7
click at [65, 128] on div at bounding box center [396, 186] width 793 height 372
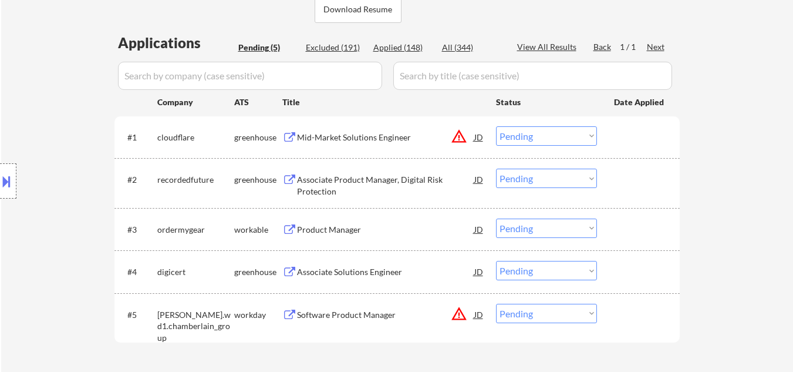
click at [462, 134] on button "warning_amber" at bounding box center [459, 136] width 16 height 16
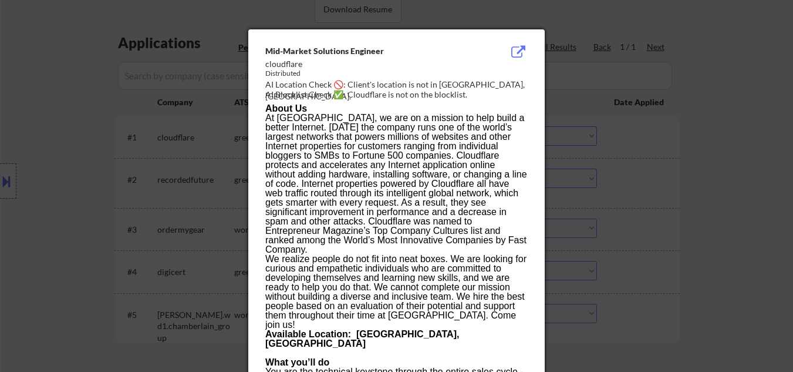
click at [86, 166] on div at bounding box center [396, 186] width 793 height 372
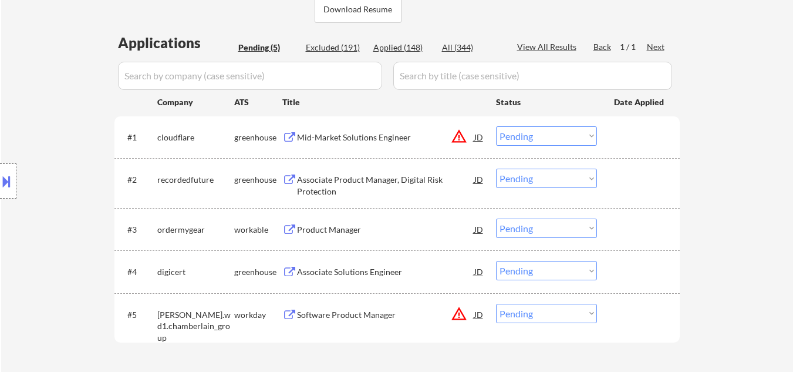
click at [346, 134] on div "Mid-Market Solutions Engineer" at bounding box center [385, 138] width 177 height 12
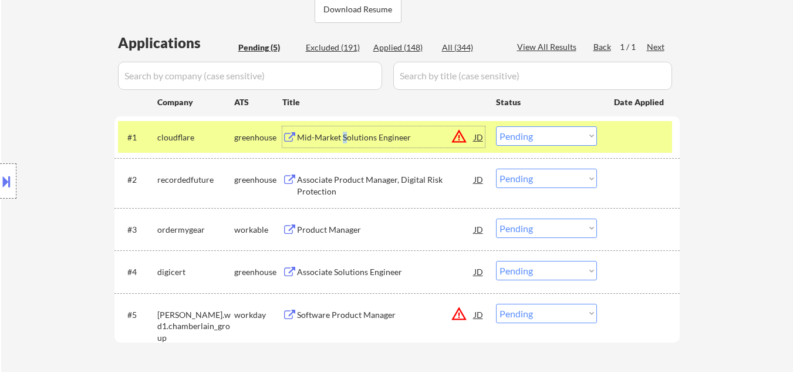
click at [573, 131] on select "Choose an option... Pending Applied Excluded (Questions) Excluded (Expired) Exc…" at bounding box center [546, 135] width 101 height 19
click at [496, 126] on select "Choose an option... Pending Applied Excluded (Questions) Excluded (Expired) Exc…" at bounding box center [546, 135] width 101 height 19
click at [642, 143] on div at bounding box center [640, 136] width 52 height 21
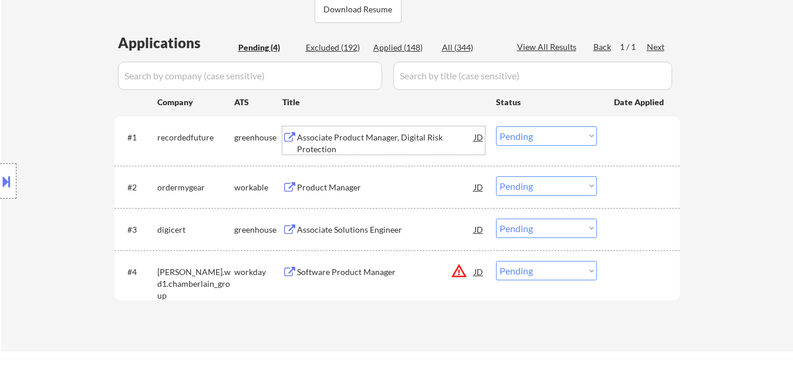
click at [367, 133] on div "Associate Product Manager, Digital Risk Protection" at bounding box center [385, 143] width 177 height 23
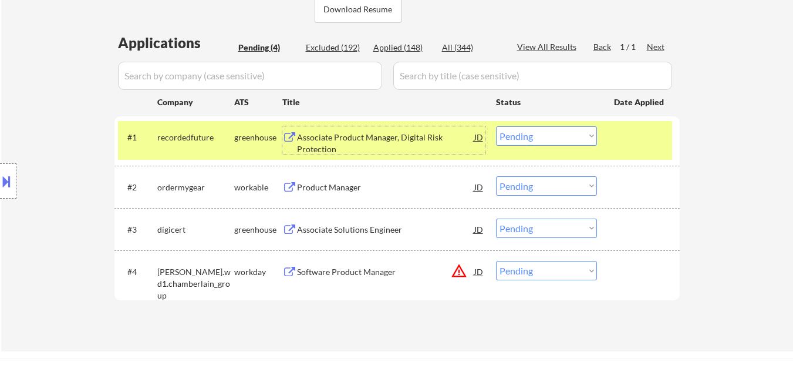
click at [478, 138] on div "JD" at bounding box center [479, 136] width 12 height 21
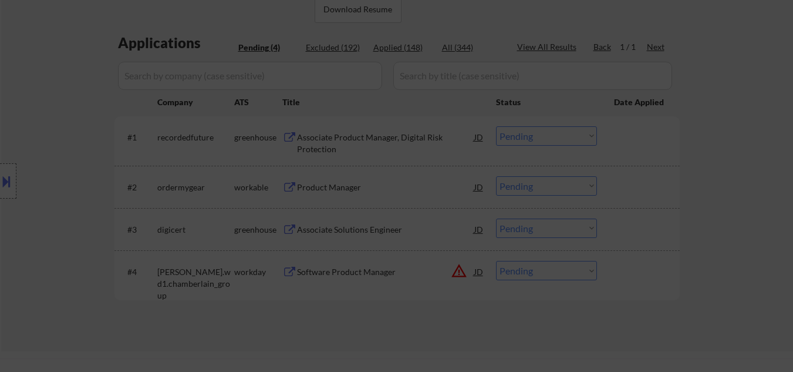
click at [719, 194] on div at bounding box center [396, 186] width 793 height 372
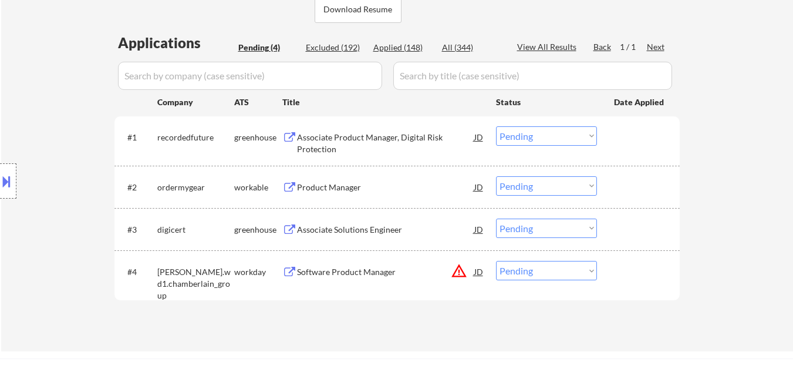
click at [1, 189] on button at bounding box center [6, 180] width 13 height 19
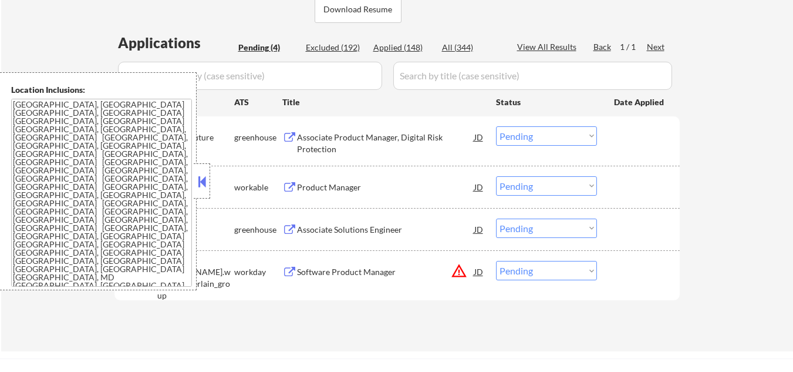
drag, startPoint x: 203, startPoint y: 186, endPoint x: 519, endPoint y: 1, distance: 366.3
click at [204, 184] on button at bounding box center [202, 182] width 13 height 18
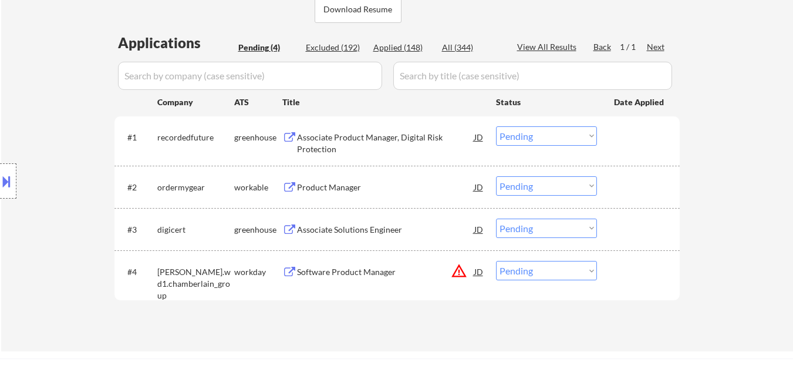
click at [572, 135] on select "Choose an option... Pending Applied Excluded (Questions) Excluded (Expired) Exc…" at bounding box center [546, 135] width 101 height 19
click at [496, 126] on select "Choose an option... Pending Applied Excluded (Questions) Excluded (Expired) Exc…" at bounding box center [546, 135] width 101 height 19
select select ""pending""
